Goal: Transaction & Acquisition: Purchase product/service

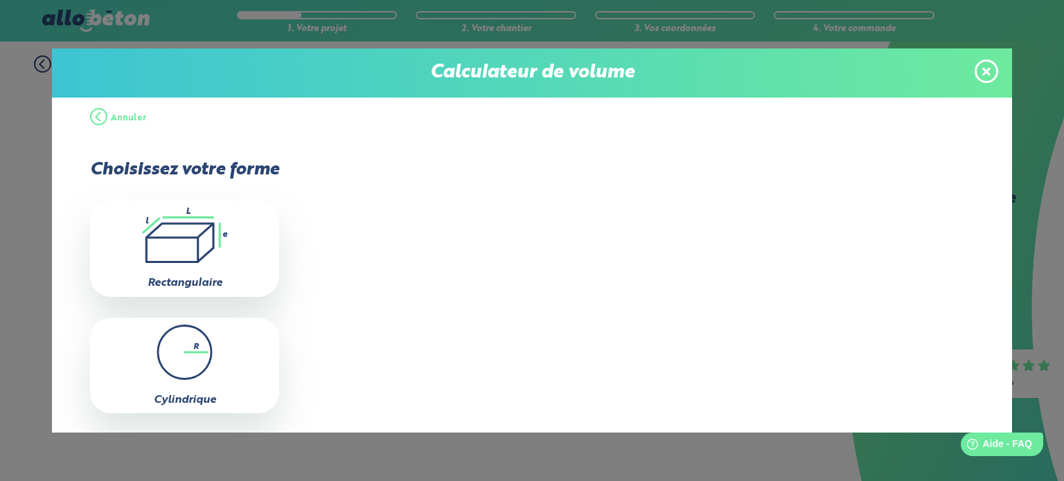
scroll to position [42, 0]
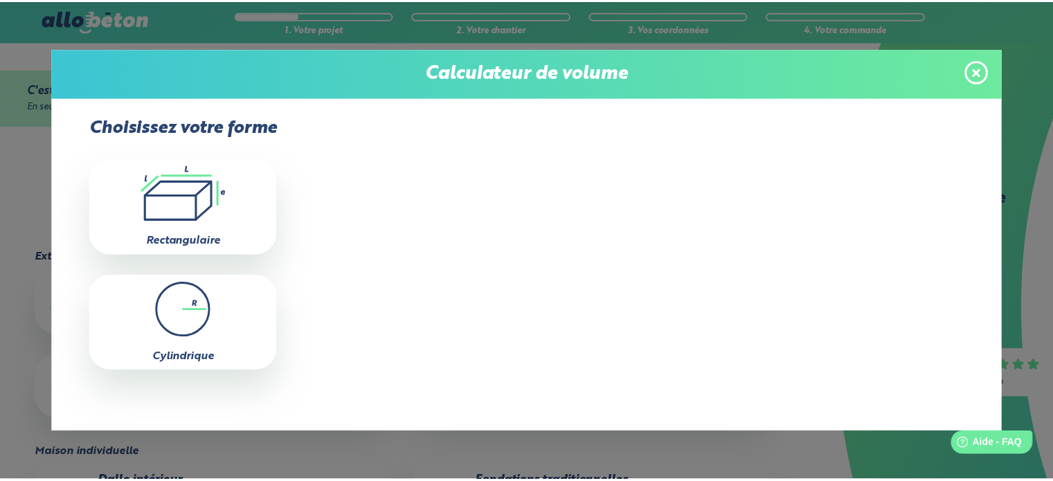
scroll to position [172, 0]
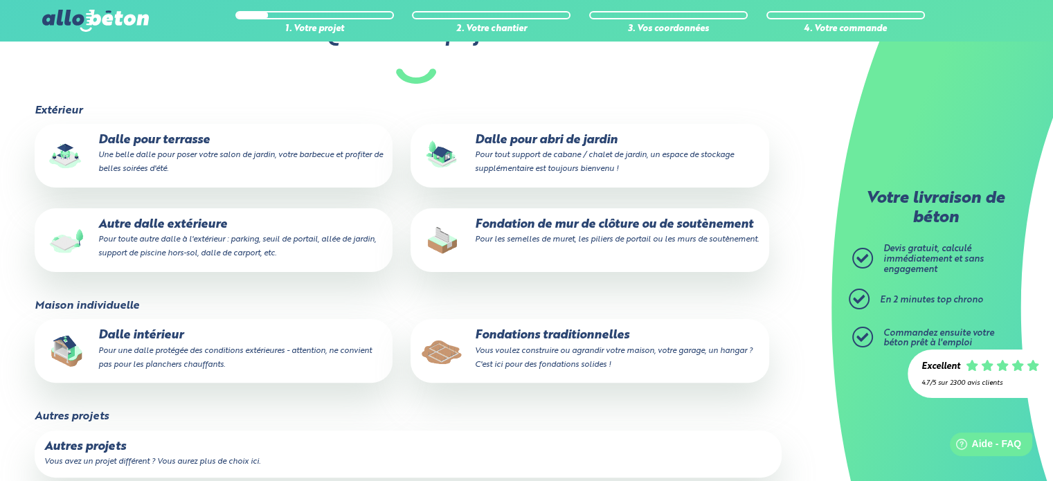
scroll to position [346, 0]
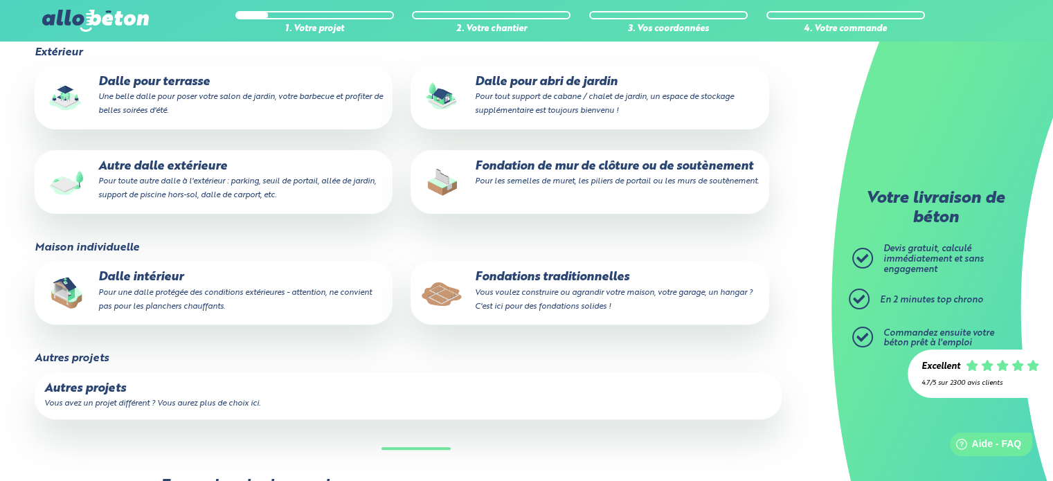
click at [148, 175] on p "Autre dalle extérieure Pour toute autre dalle à l'extérieur : parking, seuil de…" at bounding box center [213, 181] width 339 height 42
click at [0, 0] on input "Autre dalle extérieure Pour toute autre dalle à l'extérieur : parking, seuil de…" at bounding box center [0, 0] width 0 height 0
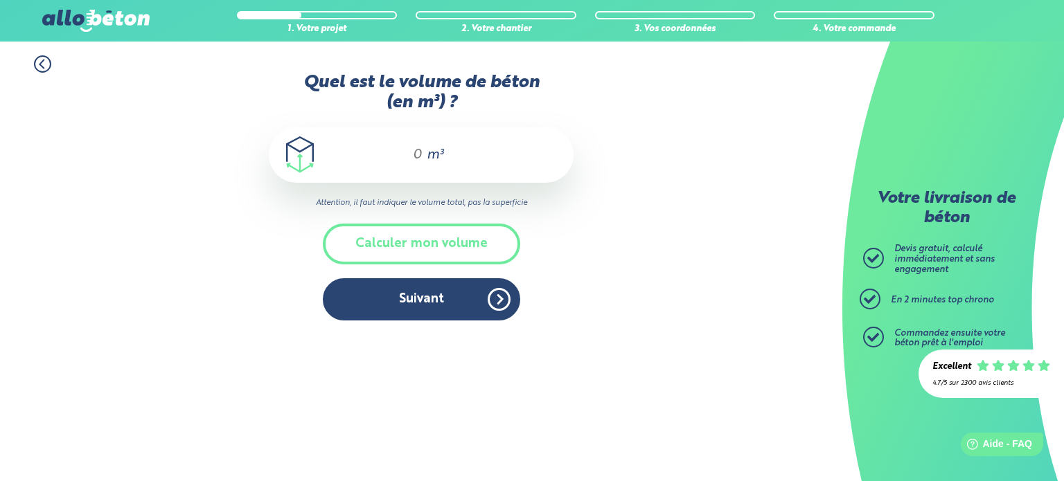
click at [402, 150] on input "Quel est le volume de béton (en m³) ?" at bounding box center [412, 155] width 24 height 17
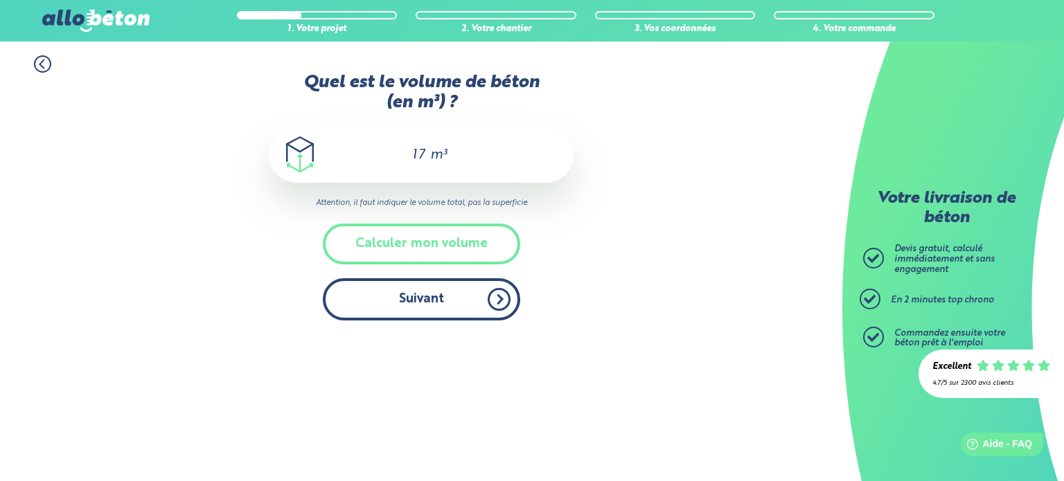
type input "17"
click at [429, 301] on button "Suivant" at bounding box center [421, 299] width 197 height 42
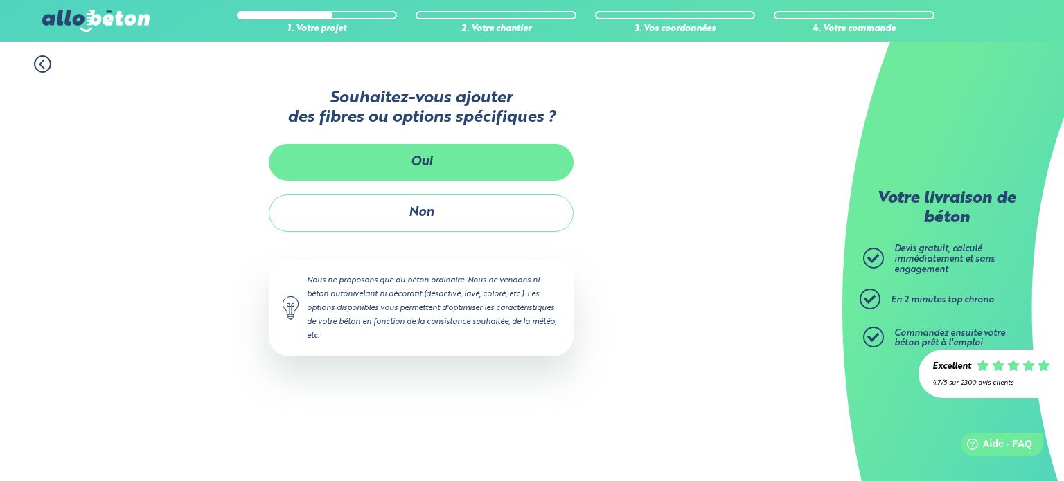
click at [440, 155] on button "Oui" at bounding box center [421, 162] width 305 height 37
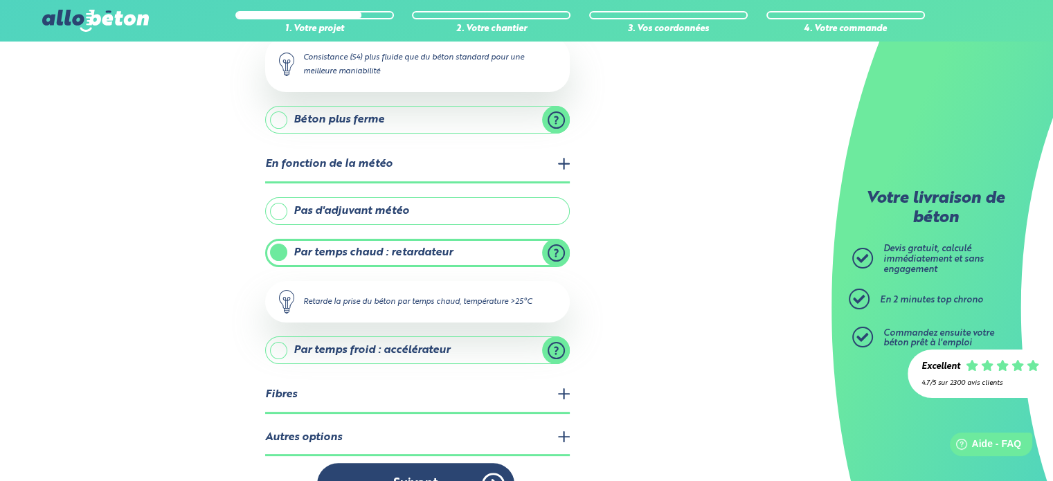
scroll to position [255, 0]
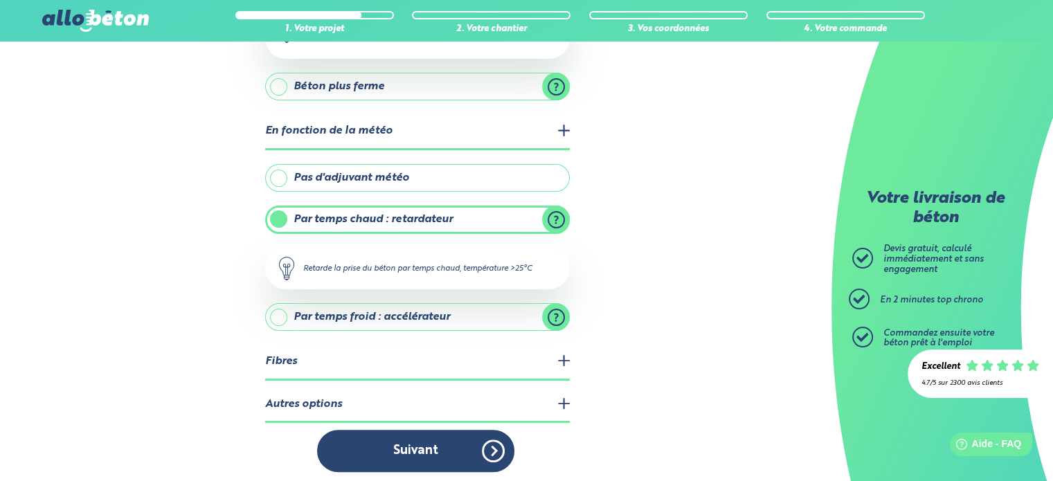
click at [560, 399] on legend "Autres options" at bounding box center [417, 405] width 305 height 35
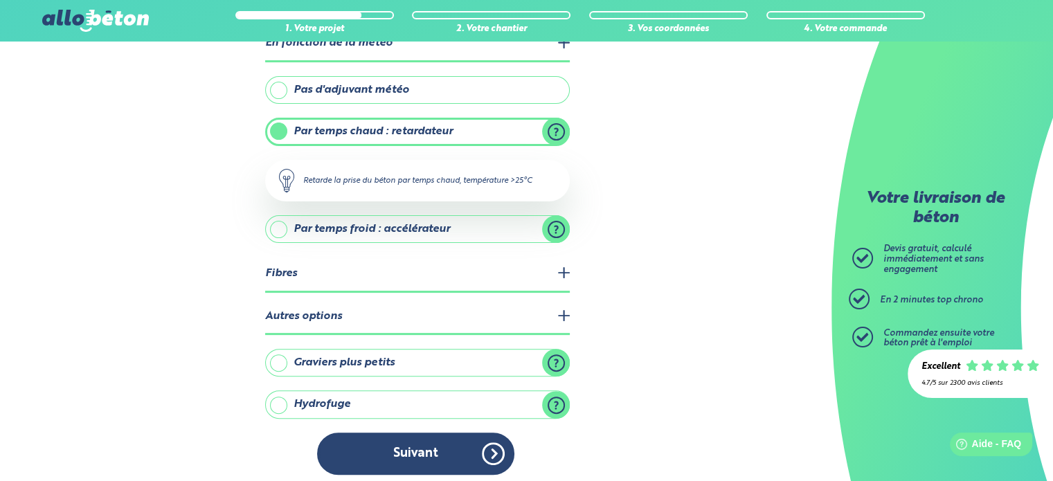
scroll to position [345, 0]
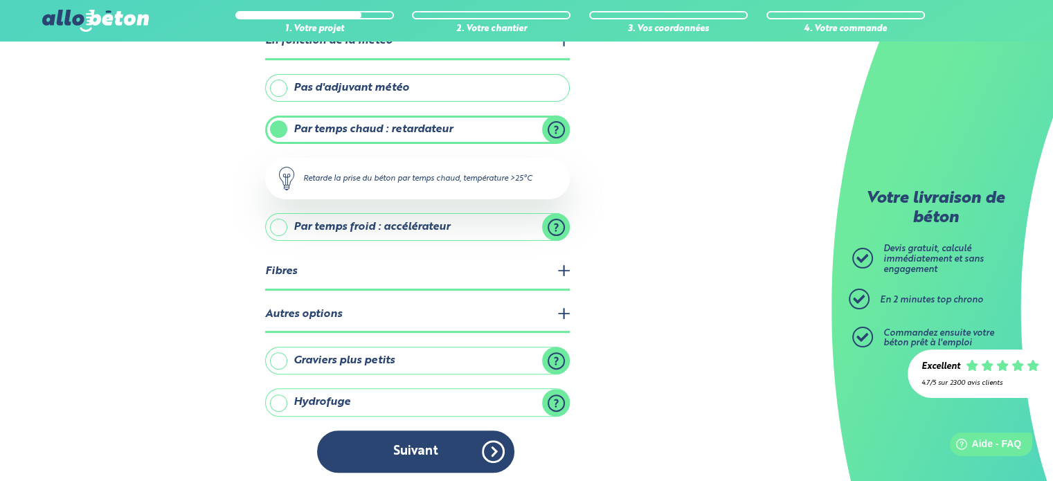
click at [384, 353] on label "Graviers plus petits" at bounding box center [417, 361] width 305 height 28
click at [0, 0] on input "Graviers plus petits" at bounding box center [0, 0] width 0 height 0
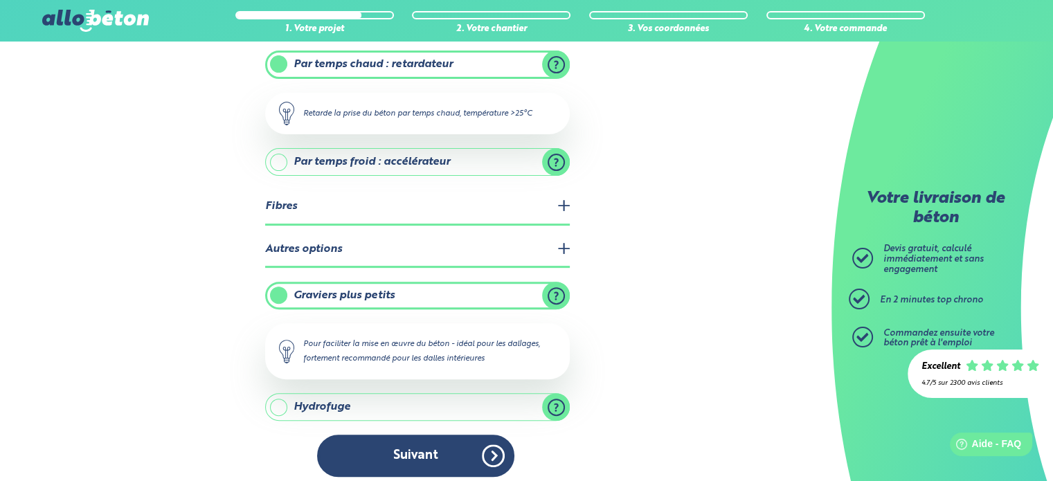
scroll to position [414, 0]
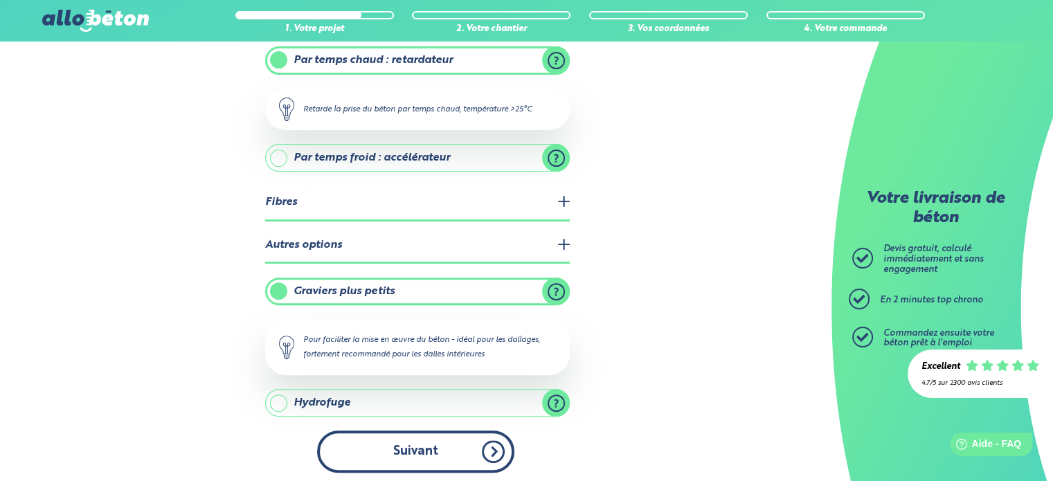
click at [449, 448] on button "Suivant" at bounding box center [415, 452] width 197 height 42
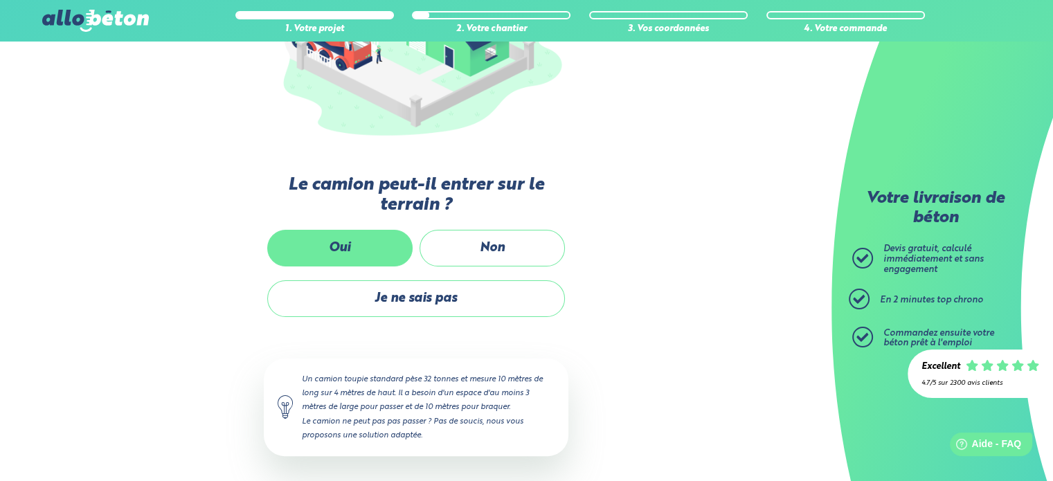
click at [338, 246] on label "Oui" at bounding box center [339, 248] width 145 height 37
click at [0, 0] on input "Oui" at bounding box center [0, 0] width 0 height 0
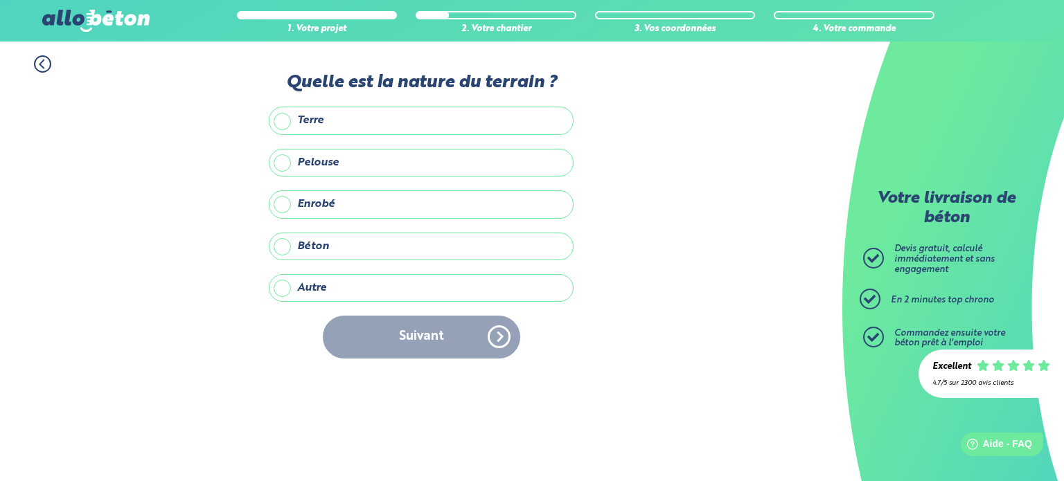
click at [373, 213] on label "Enrobé" at bounding box center [421, 204] width 305 height 28
click at [0, 0] on input "Enrobé" at bounding box center [0, 0] width 0 height 0
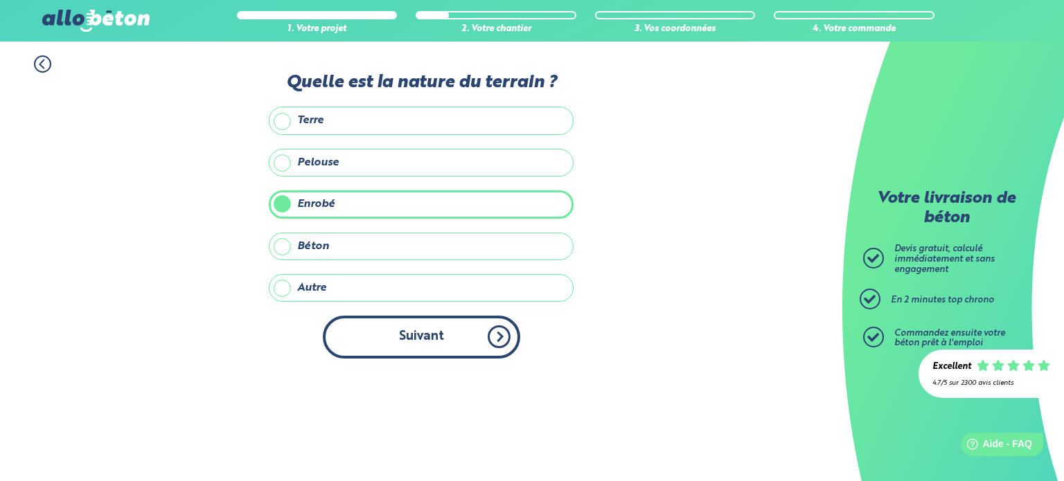
click at [433, 332] on button "Suivant" at bounding box center [421, 337] width 197 height 42
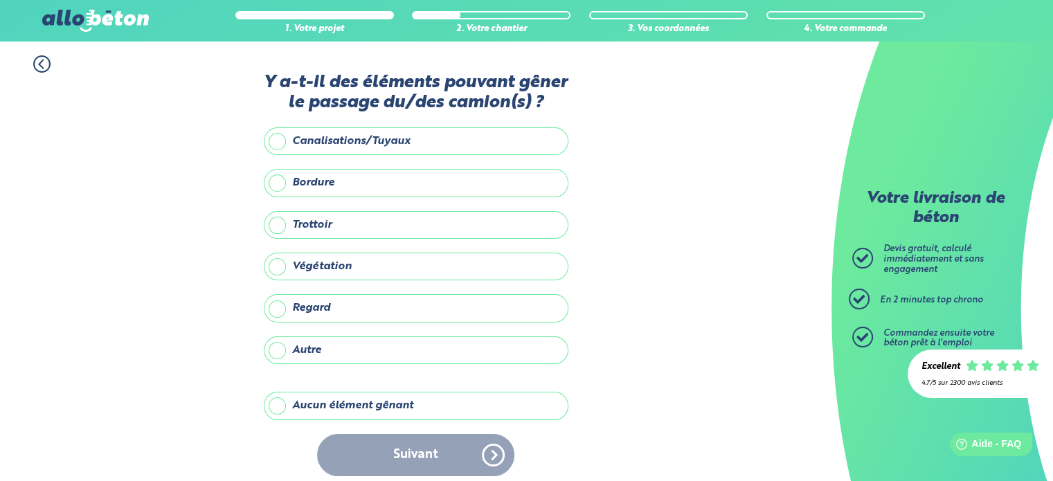
click at [278, 186] on label "Bordure" at bounding box center [416, 183] width 305 height 28
click at [0, 0] on input "Bordure" at bounding box center [0, 0] width 0 height 0
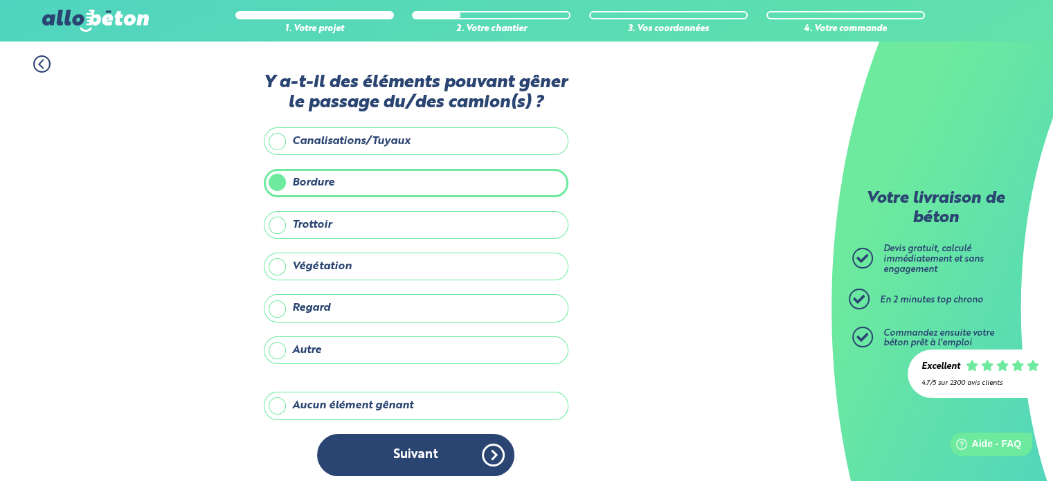
click at [283, 224] on label "Trottoir" at bounding box center [416, 225] width 305 height 28
click at [0, 0] on input "Trottoir" at bounding box center [0, 0] width 0 height 0
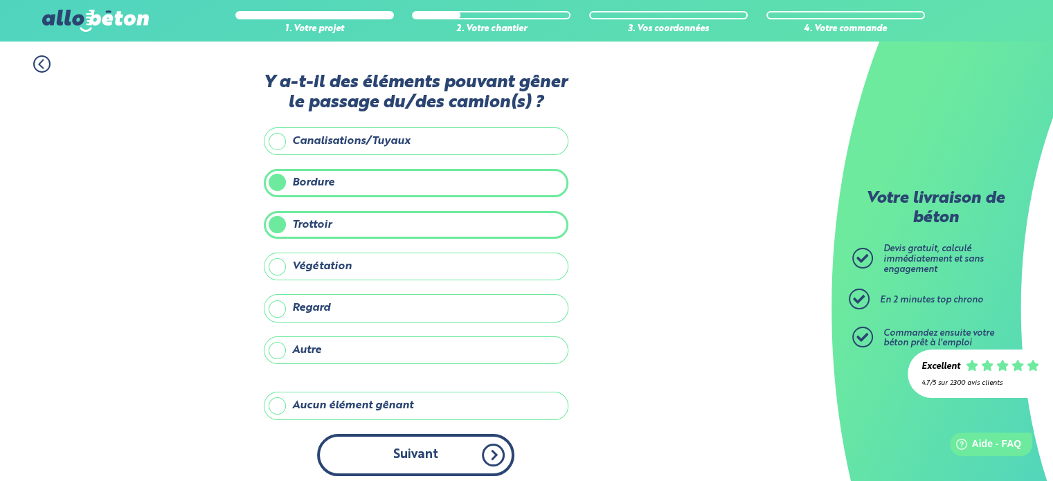
click at [440, 455] on button "Suivant" at bounding box center [415, 455] width 197 height 42
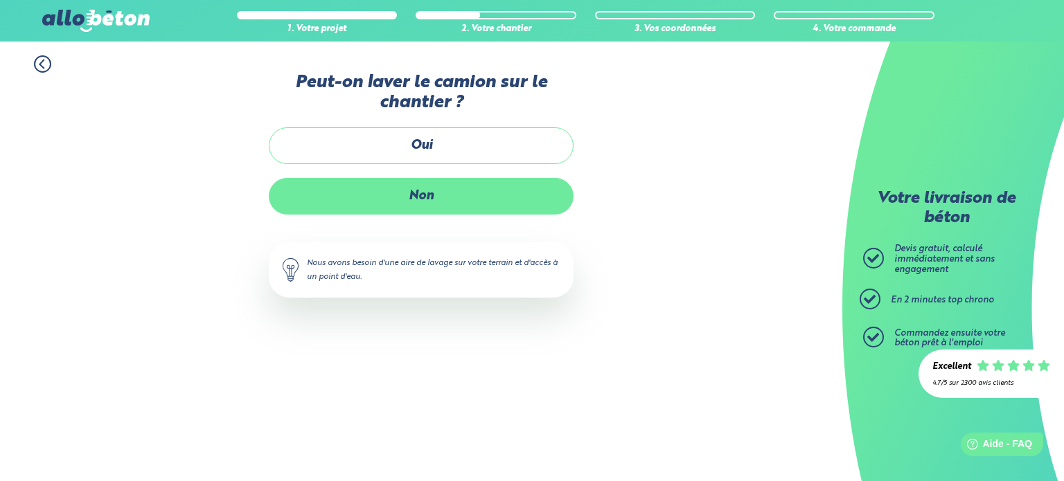
click at [433, 197] on label "Non" at bounding box center [421, 196] width 305 height 37
click at [0, 0] on input "Non" at bounding box center [0, 0] width 0 height 0
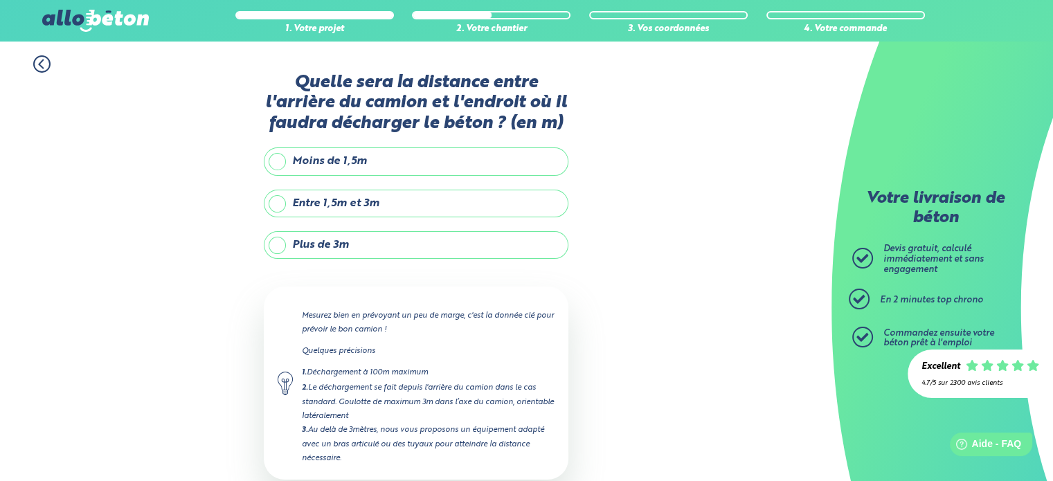
click at [401, 245] on label "Plus de 3m" at bounding box center [416, 245] width 305 height 28
click at [0, 0] on input "Plus de 3m" at bounding box center [0, 0] width 0 height 0
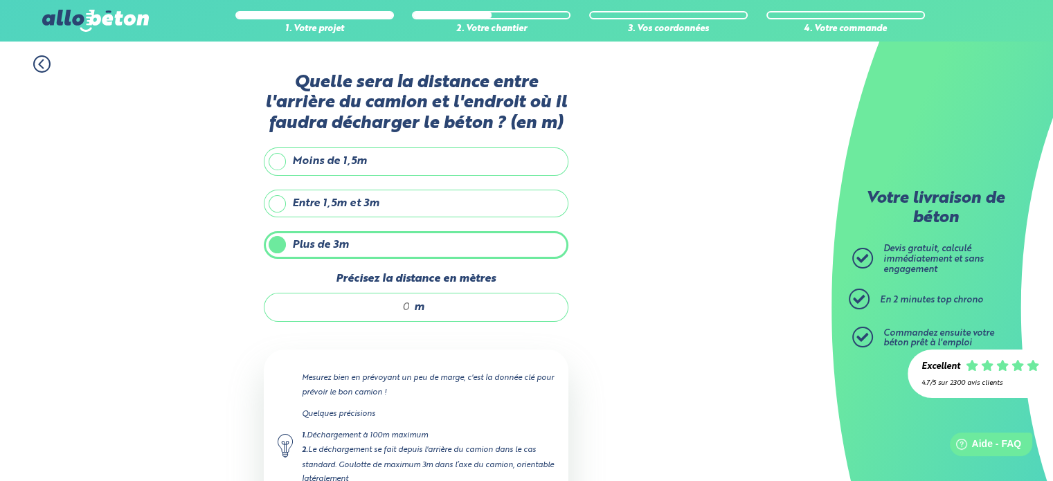
click at [405, 312] on input "Précisez la distance en mètres" at bounding box center [344, 308] width 132 height 14
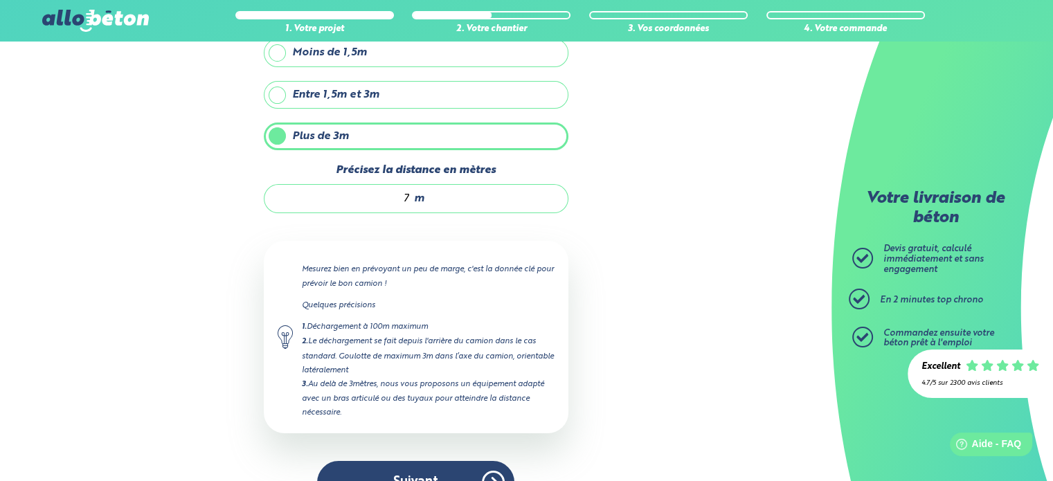
scroll to position [141, 0]
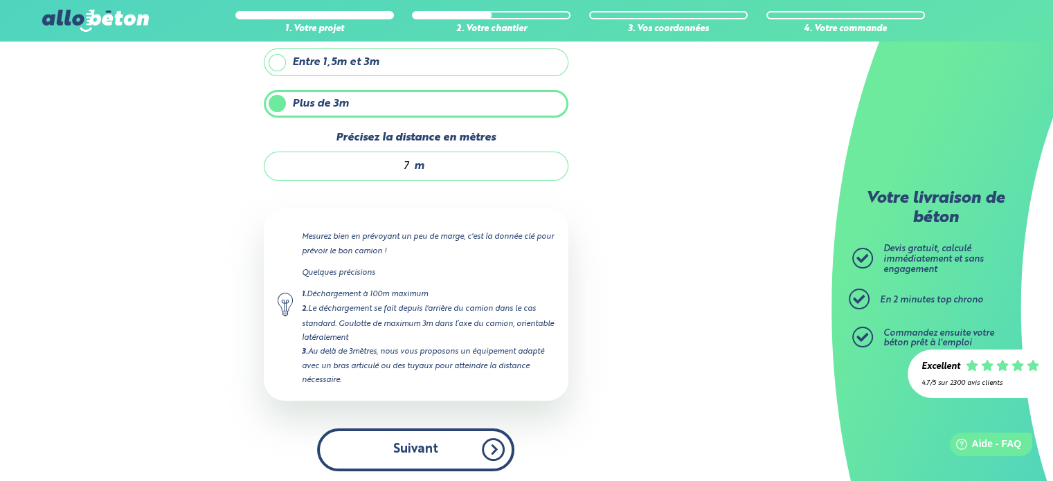
type input "7"
click at [443, 450] on button "Suivant" at bounding box center [415, 450] width 197 height 42
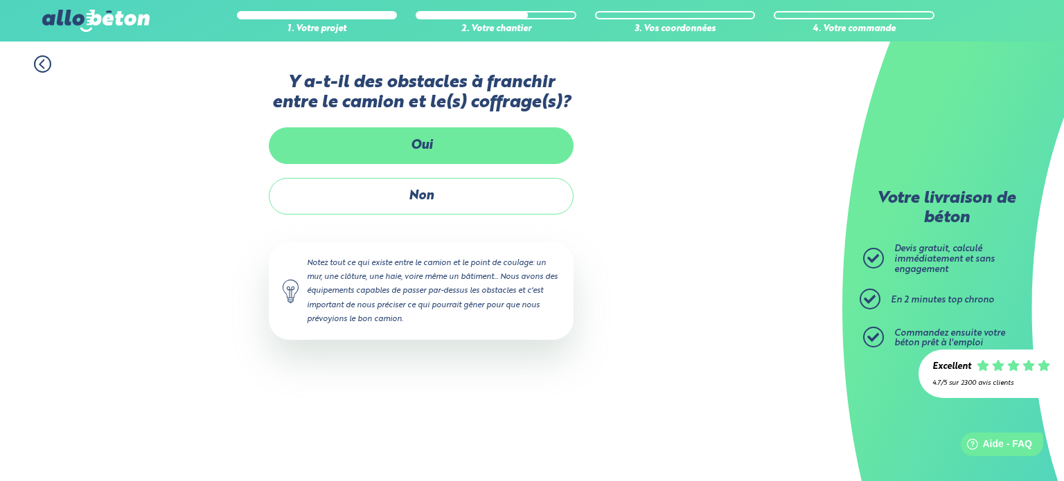
click at [428, 138] on label "Oui" at bounding box center [421, 145] width 305 height 37
click at [0, 0] on input "Oui" at bounding box center [0, 0] width 0 height 0
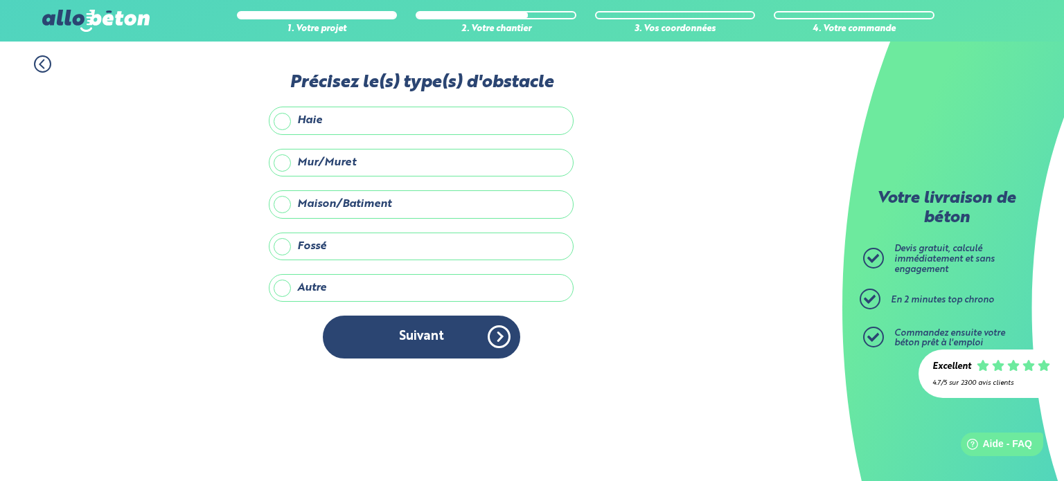
click at [281, 161] on label "Mur/Muret" at bounding box center [421, 163] width 305 height 28
click at [0, 0] on input "Mur/Muret" at bounding box center [0, 0] width 0 height 0
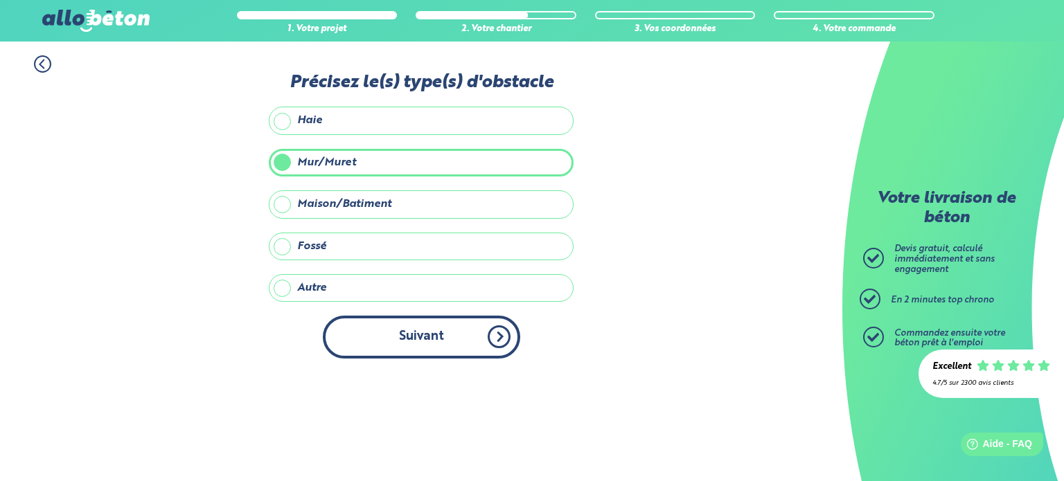
click at [476, 339] on button "Suivant" at bounding box center [421, 337] width 197 height 42
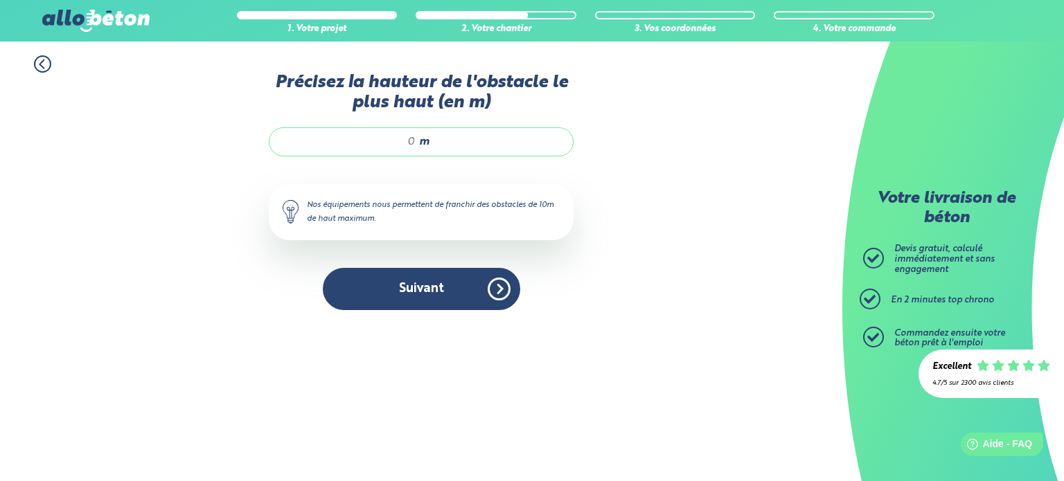
click at [413, 141] on input "Précisez la hauteur de l'obstacle le plus haut (en m)" at bounding box center [349, 142] width 132 height 14
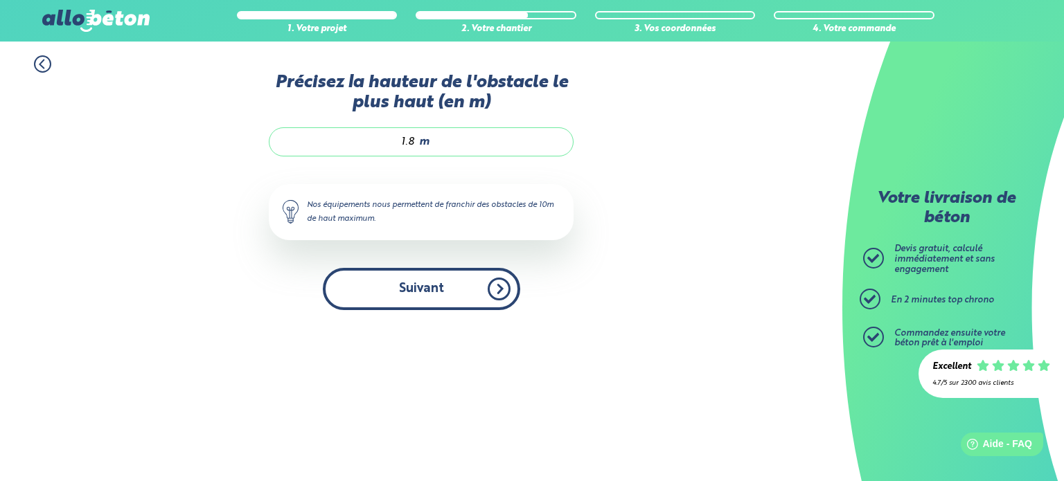
type input "1.8"
click at [433, 294] on button "Suivant" at bounding box center [421, 289] width 197 height 42
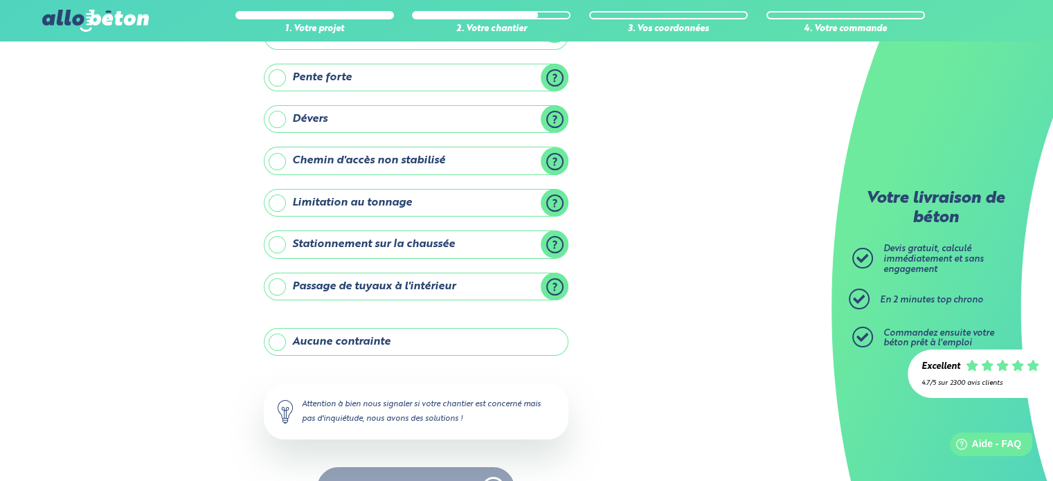
scroll to position [138, 0]
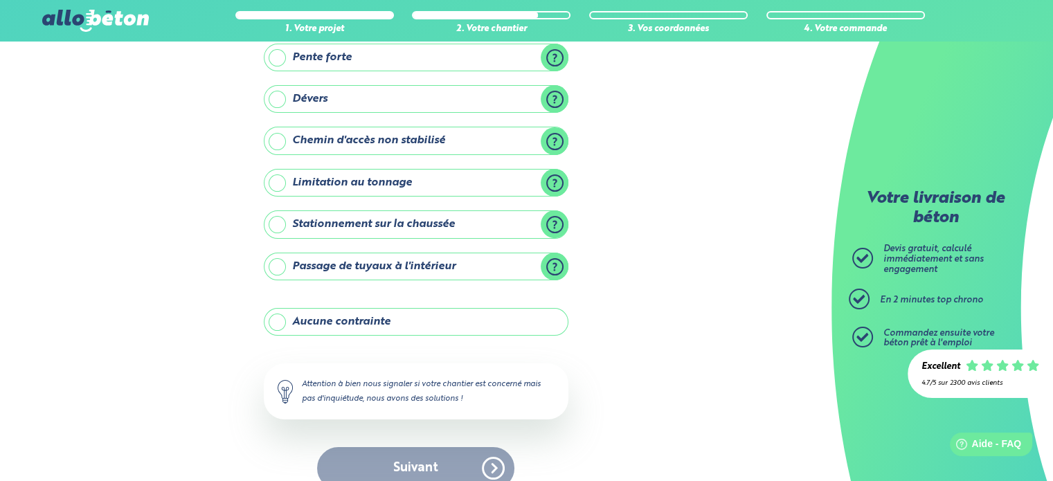
click at [280, 180] on label "Limitation au tonnage" at bounding box center [416, 183] width 305 height 28
click at [0, 0] on input "Limitation au tonnage" at bounding box center [0, 0] width 0 height 0
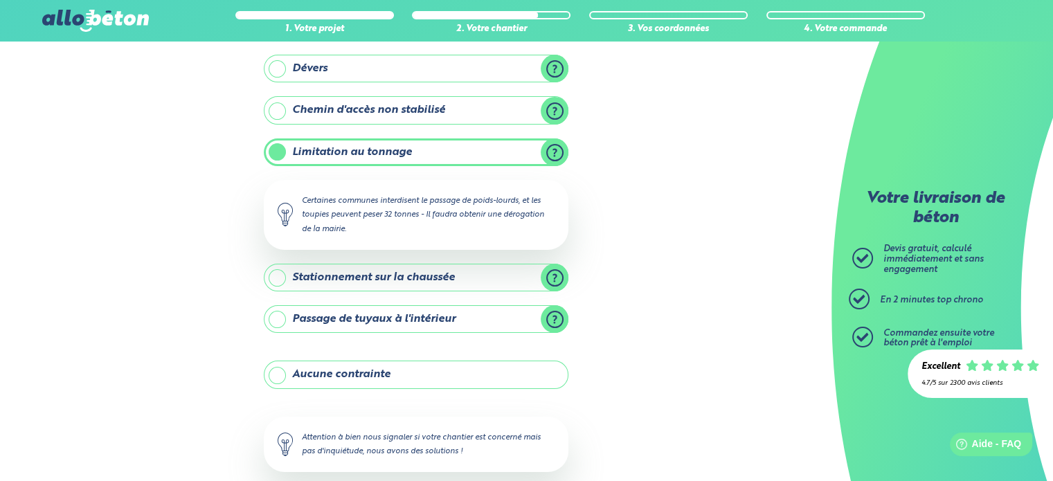
scroll to position [208, 0]
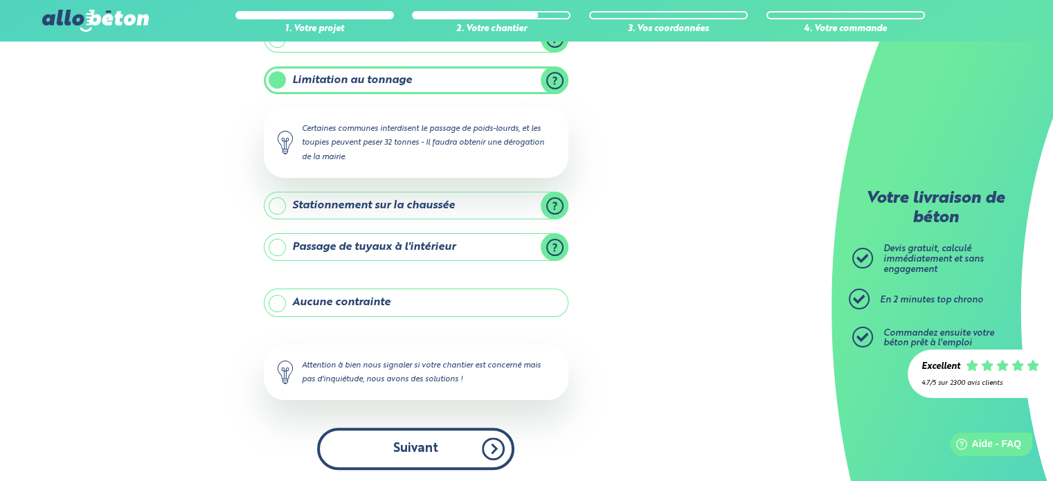
click at [438, 443] on button "Suivant" at bounding box center [415, 449] width 197 height 42
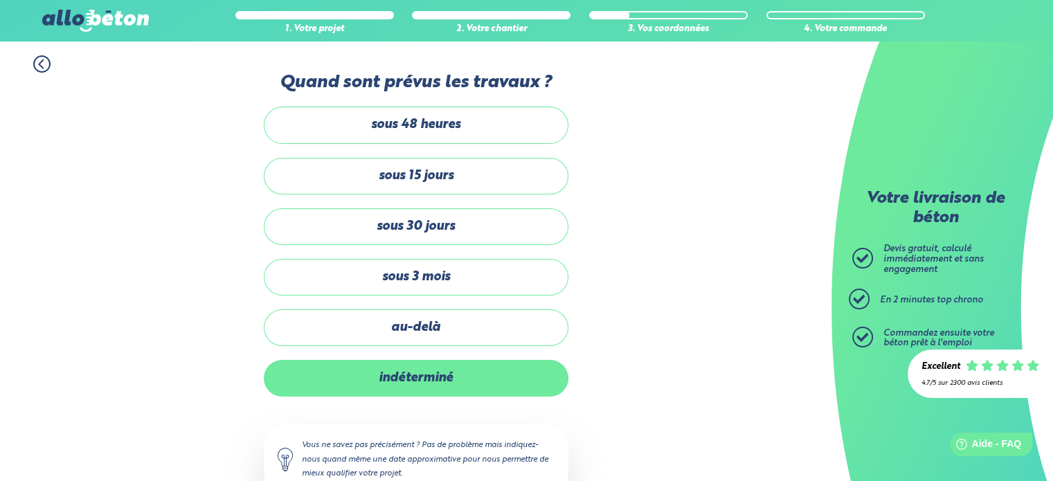
click at [470, 373] on label "indéterminé" at bounding box center [416, 378] width 305 height 37
click at [0, 0] on input "indéterminé" at bounding box center [0, 0] width 0 height 0
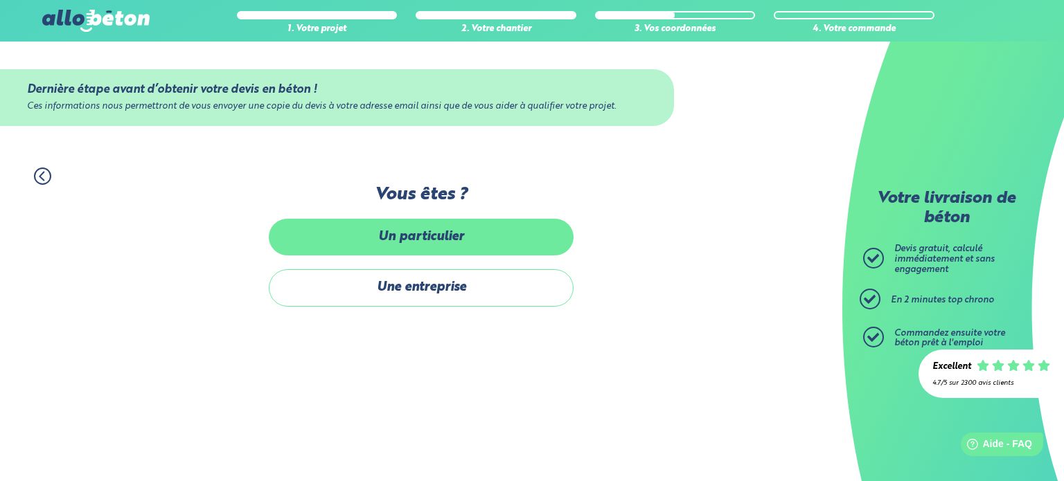
click at [441, 240] on label "Un particulier" at bounding box center [421, 237] width 305 height 37
click at [0, 0] on input "Un particulier" at bounding box center [0, 0] width 0 height 0
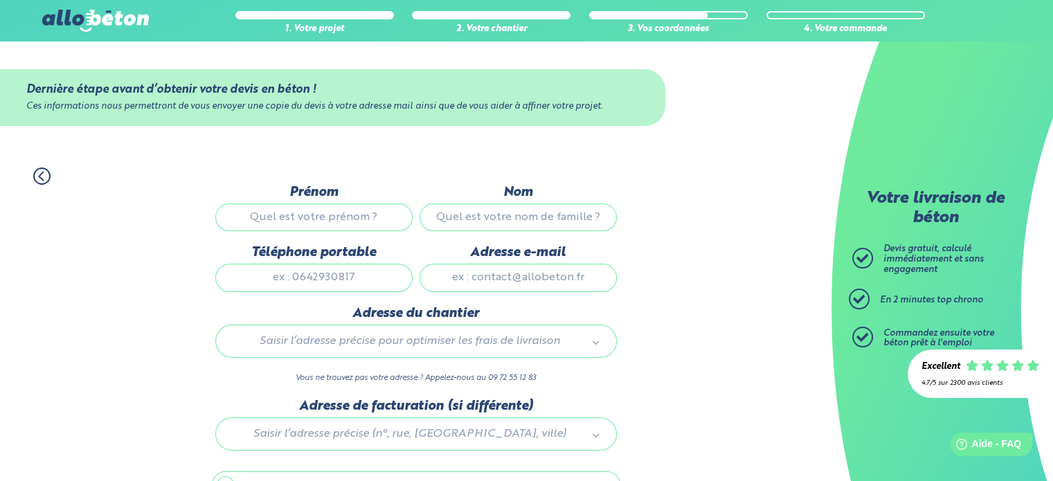
click at [336, 221] on input "Prénom" at bounding box center [313, 218] width 197 height 28
click at [363, 223] on input "Prénom" at bounding box center [313, 218] width 197 height 28
type input "Laurent"
click at [511, 215] on input "Nom" at bounding box center [518, 218] width 197 height 28
type input "SIMON"
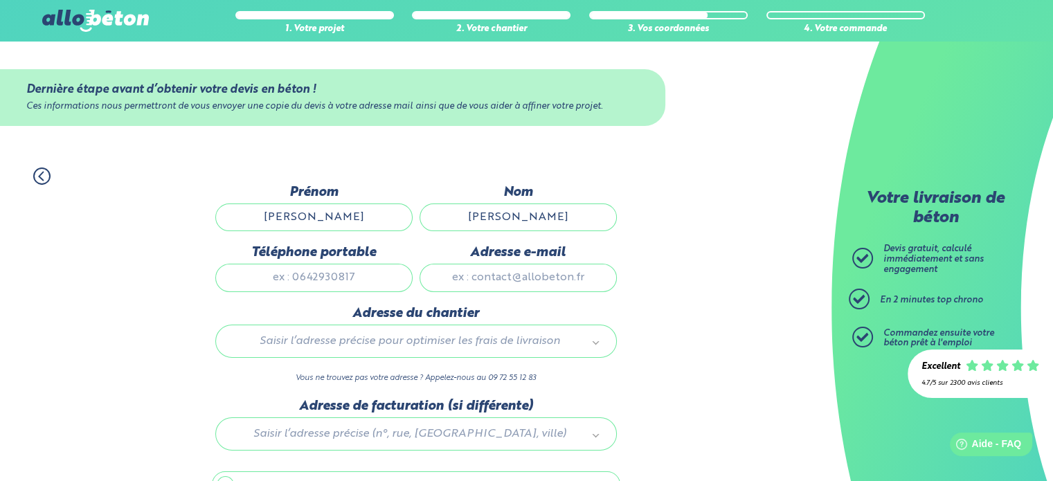
click at [637, 357] on div "1. Votre projet 2. Votre chantier 3. Vos coordonnées 4. Votre commande Dernière…" at bounding box center [416, 357] width 832 height 407
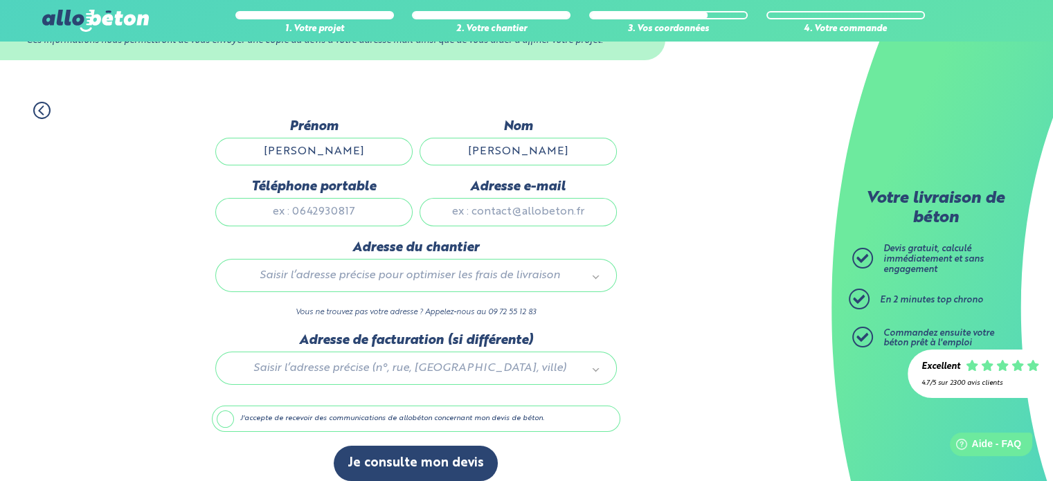
scroll to position [78, 0]
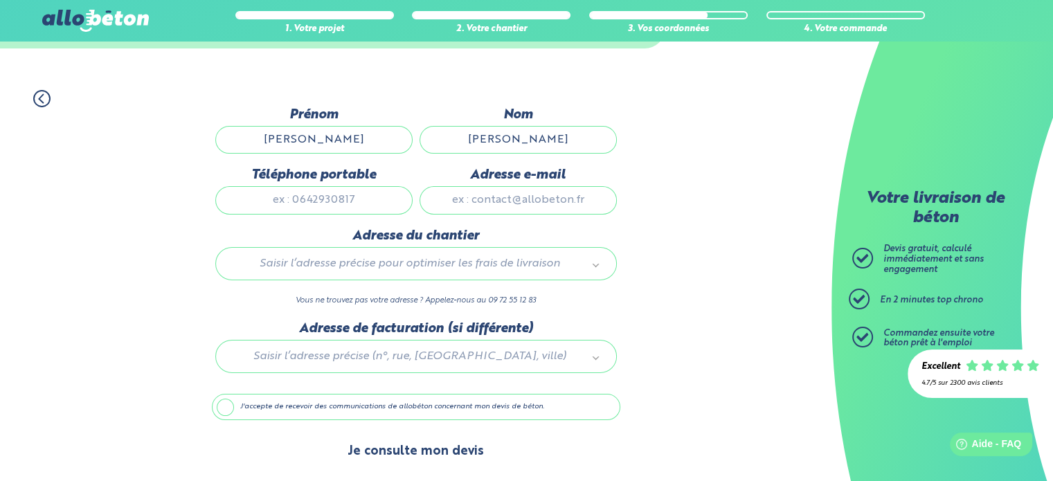
click at [446, 447] on button "Je consulte mon devis" at bounding box center [416, 451] width 164 height 35
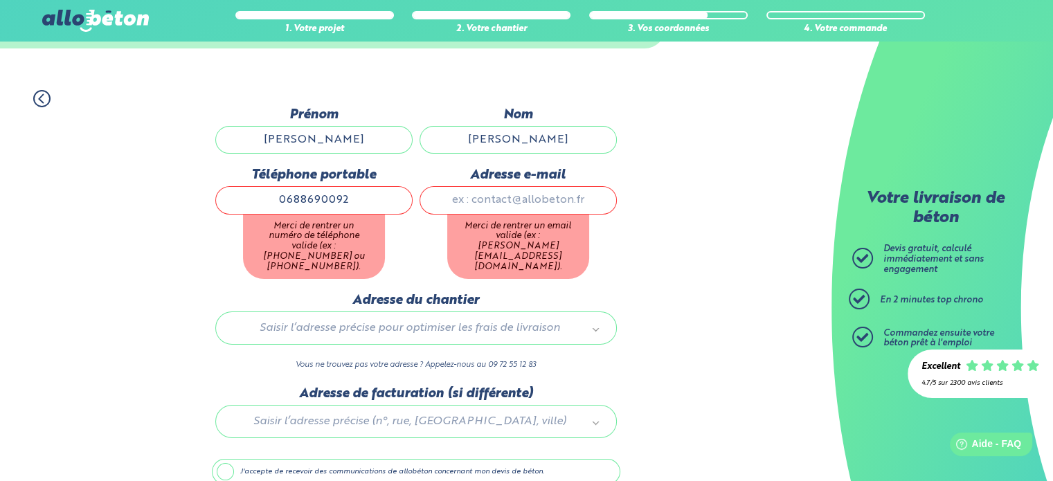
type input "0688690092"
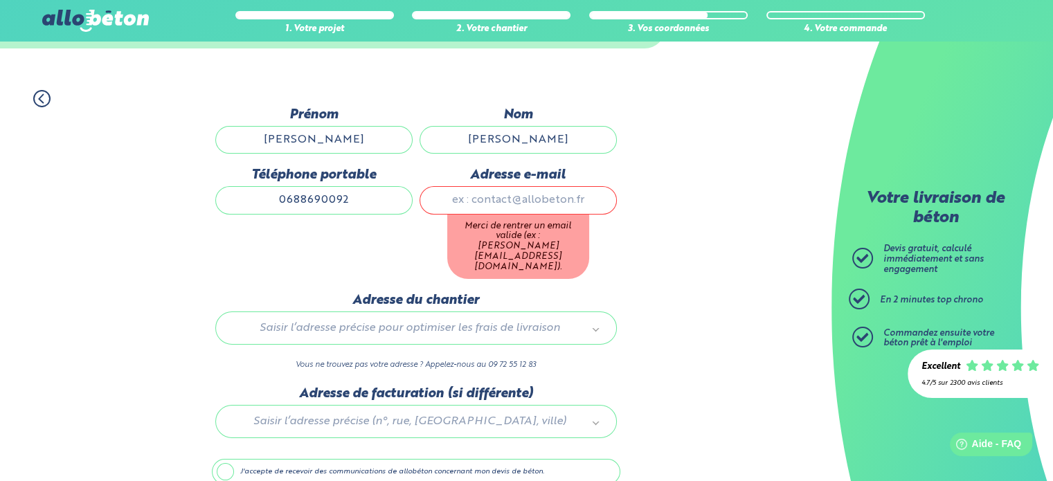
click at [530, 186] on input "Adresse e-mail" at bounding box center [518, 200] width 197 height 28
type input "jtpernod08@orange.com"
type input "16A rue des rechevres"
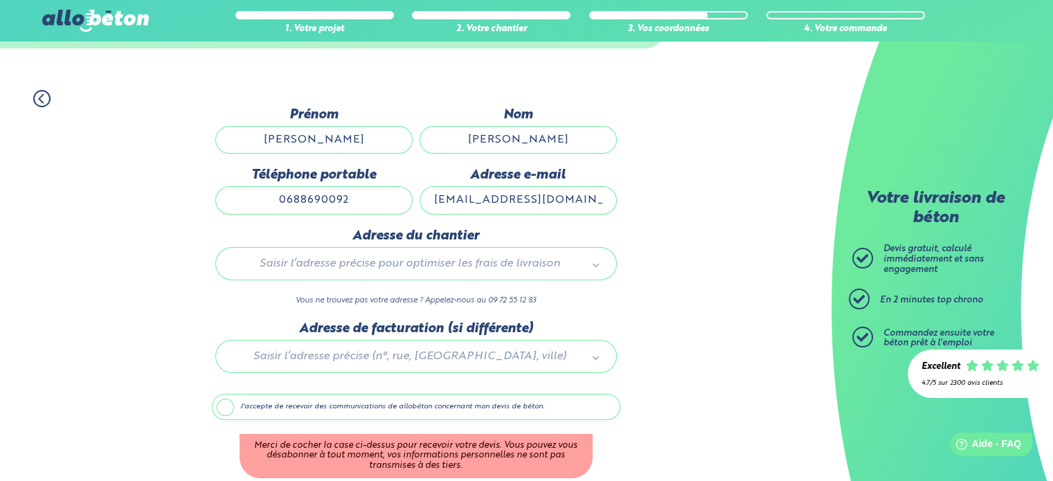
scroll to position [1, 0]
drag, startPoint x: 596, startPoint y: 204, endPoint x: 368, endPoint y: 214, distance: 227.4
click at [368, 214] on div "Prénom Laurent Nom SIMON Téléphone portable 0688690092 Adresse e-mail jtpernod0…" at bounding box center [416, 167] width 409 height 121
type input "laurent.simon34@wanadoo.fr"
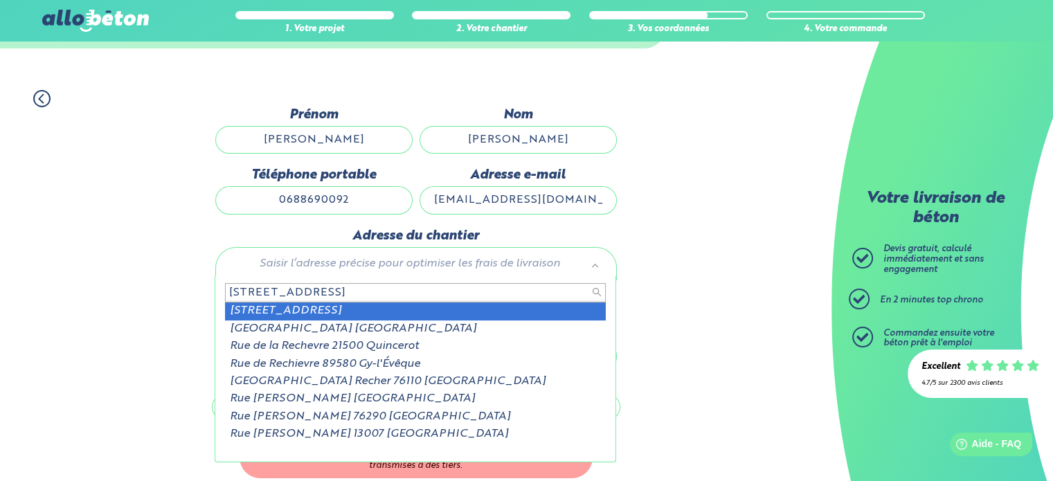
type input "16 A RUE DES RECHEVRES"
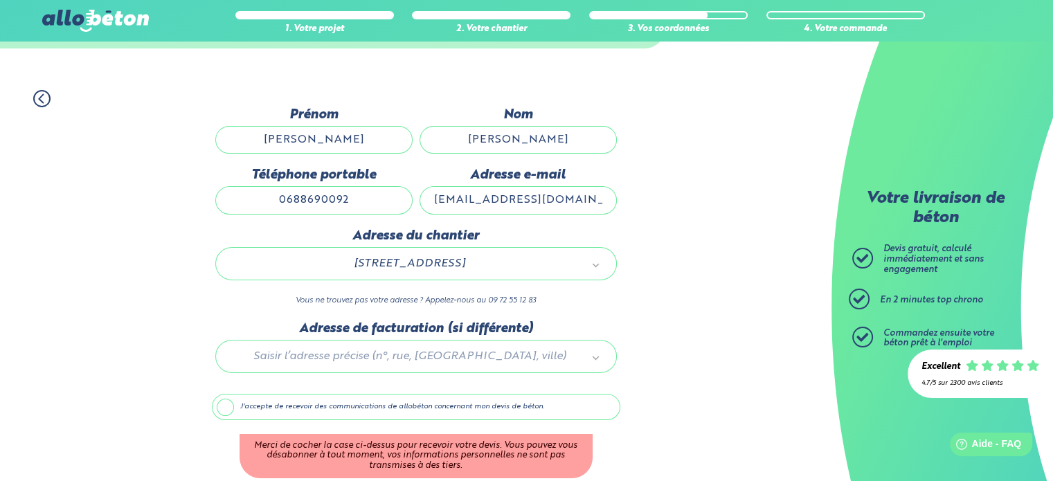
click at [230, 406] on label "J'accepte de recevoir des communications de allobéton concernant mon devis de b…" at bounding box center [416, 407] width 409 height 26
click at [0, 0] on input "J'accepte de recevoir des communications de allobéton concernant mon devis de b…" at bounding box center [0, 0] width 0 height 0
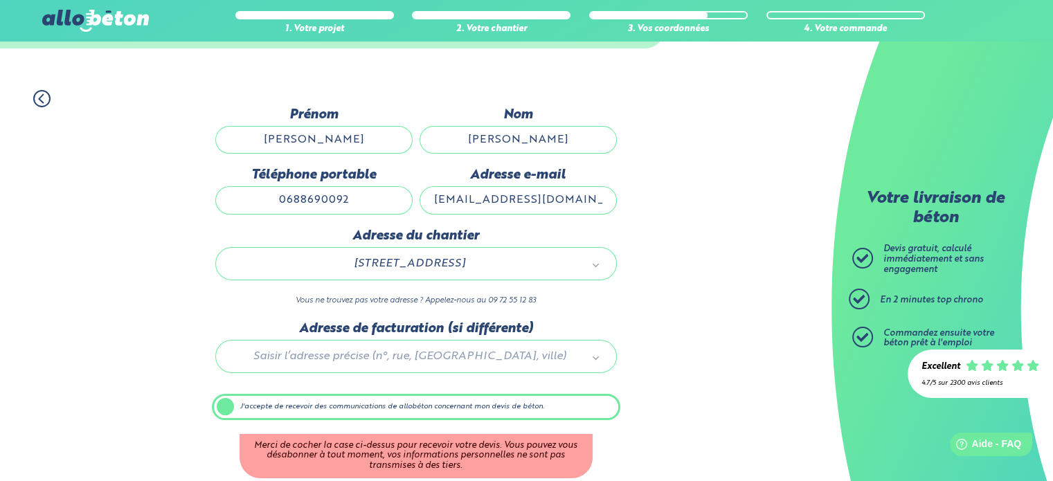
scroll to position [78, 0]
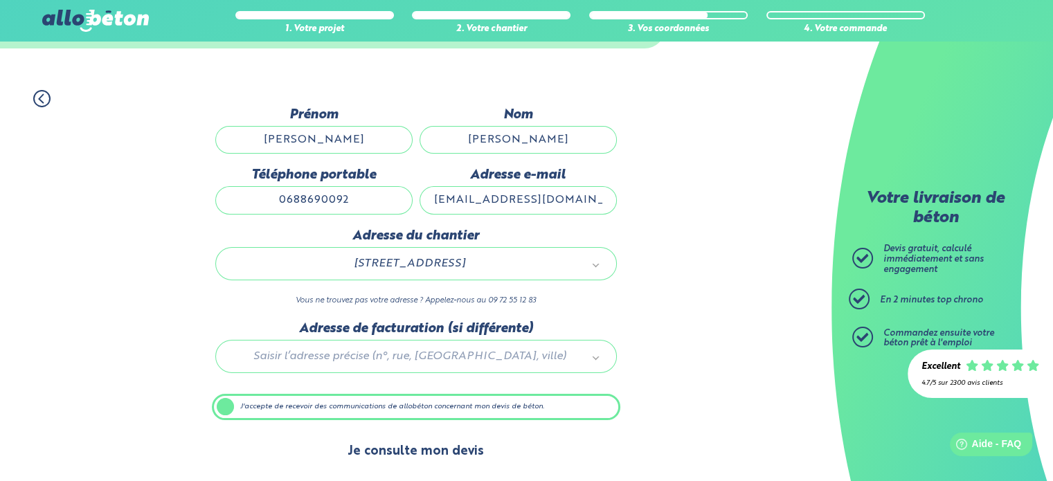
click at [411, 443] on button "Je consulte mon devis" at bounding box center [416, 451] width 164 height 35
